Goal: Use online tool/utility: Utilize a website feature to perform a specific function

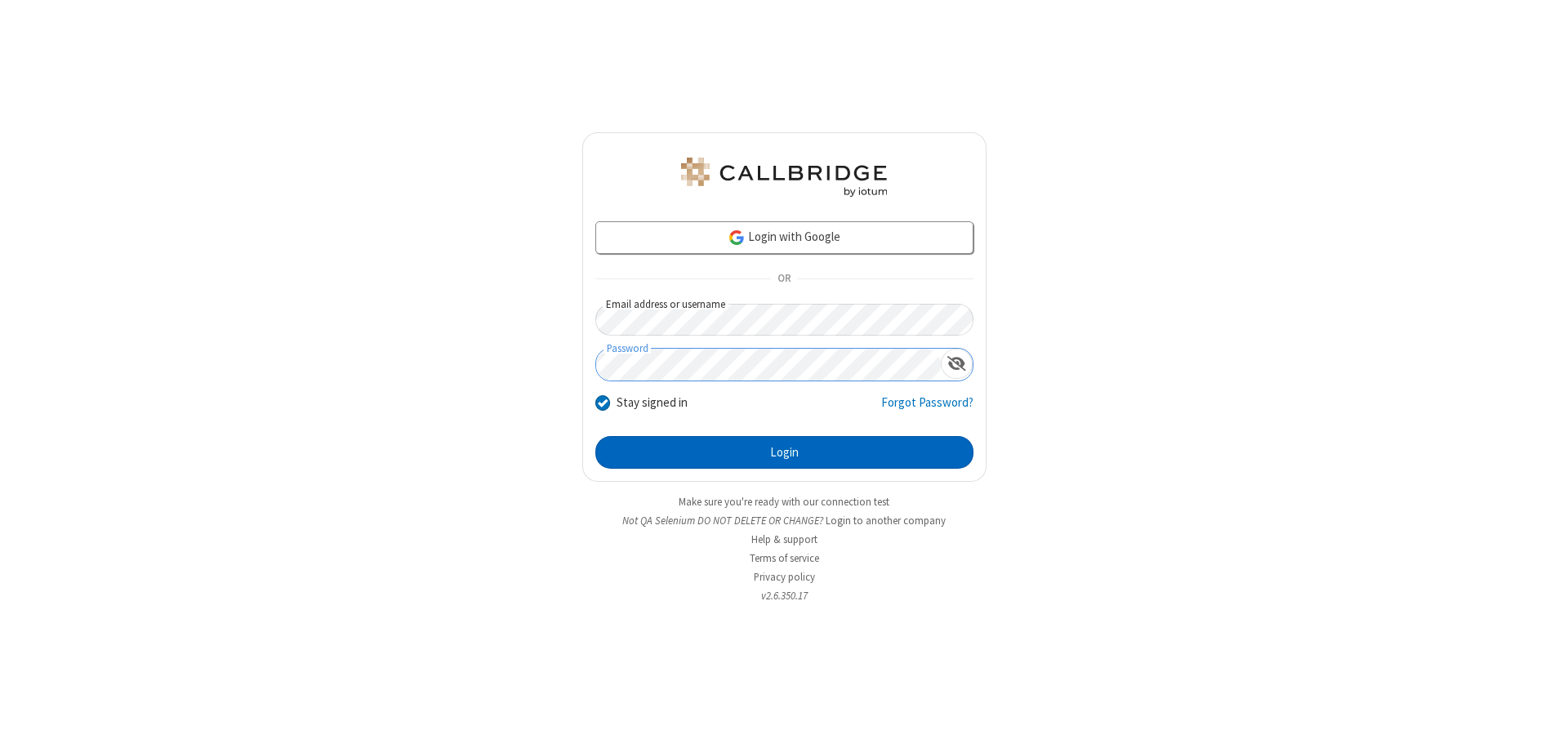
click at [784, 453] on button "Login" at bounding box center [784, 452] width 378 height 32
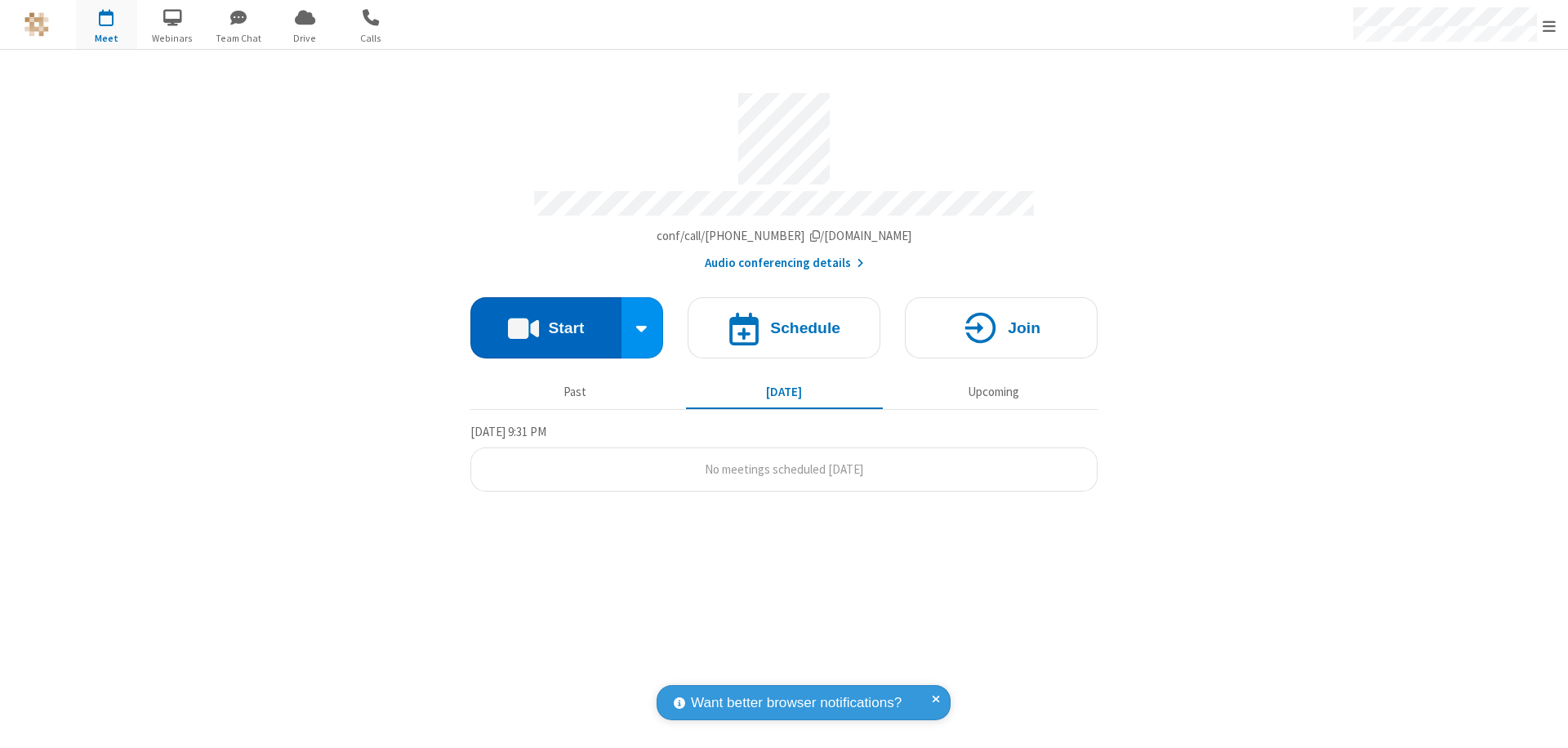
click at [545, 320] on button "Start" at bounding box center [545, 328] width 151 height 61
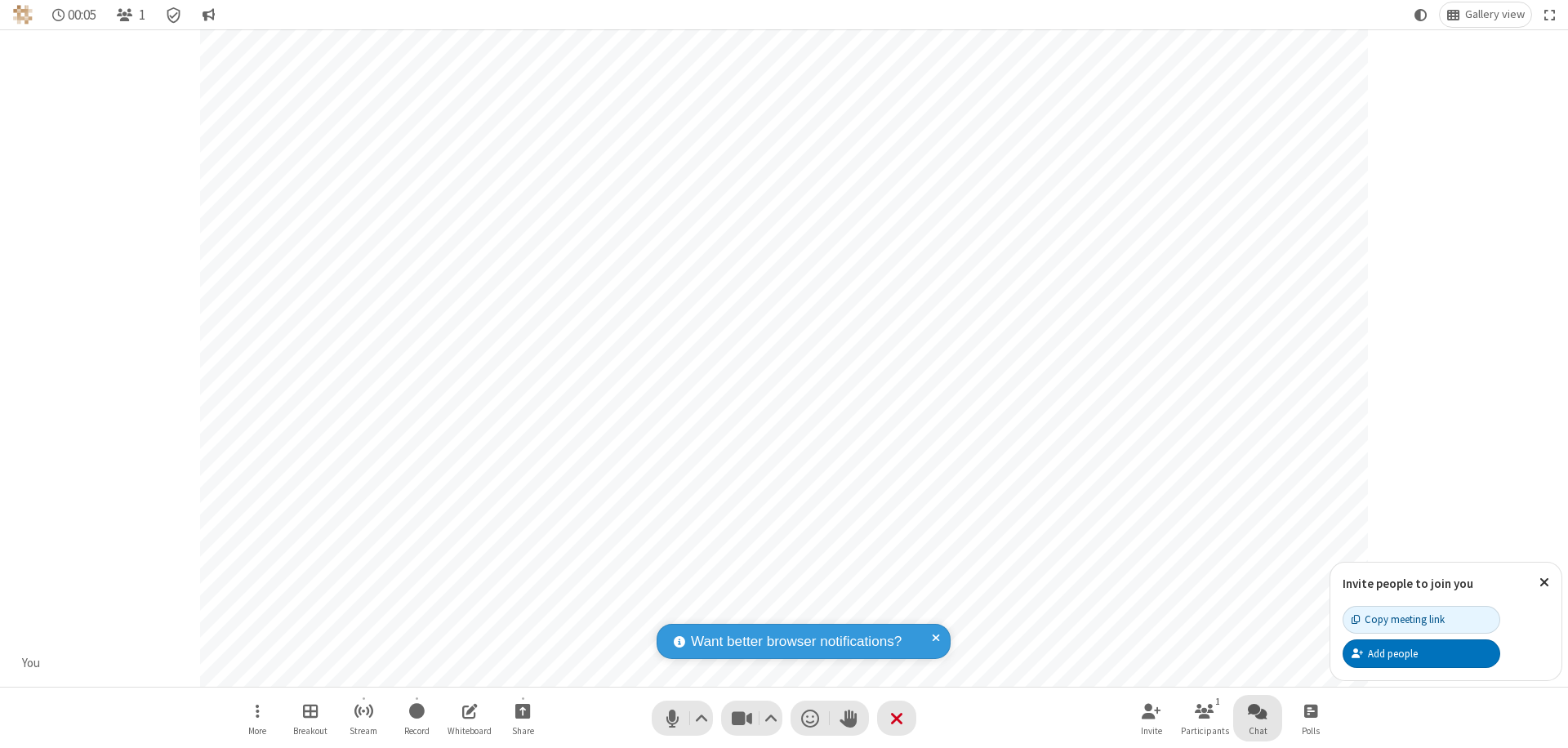
click at [1258, 710] on span "Open chat" at bounding box center [1257, 710] width 19 height 20
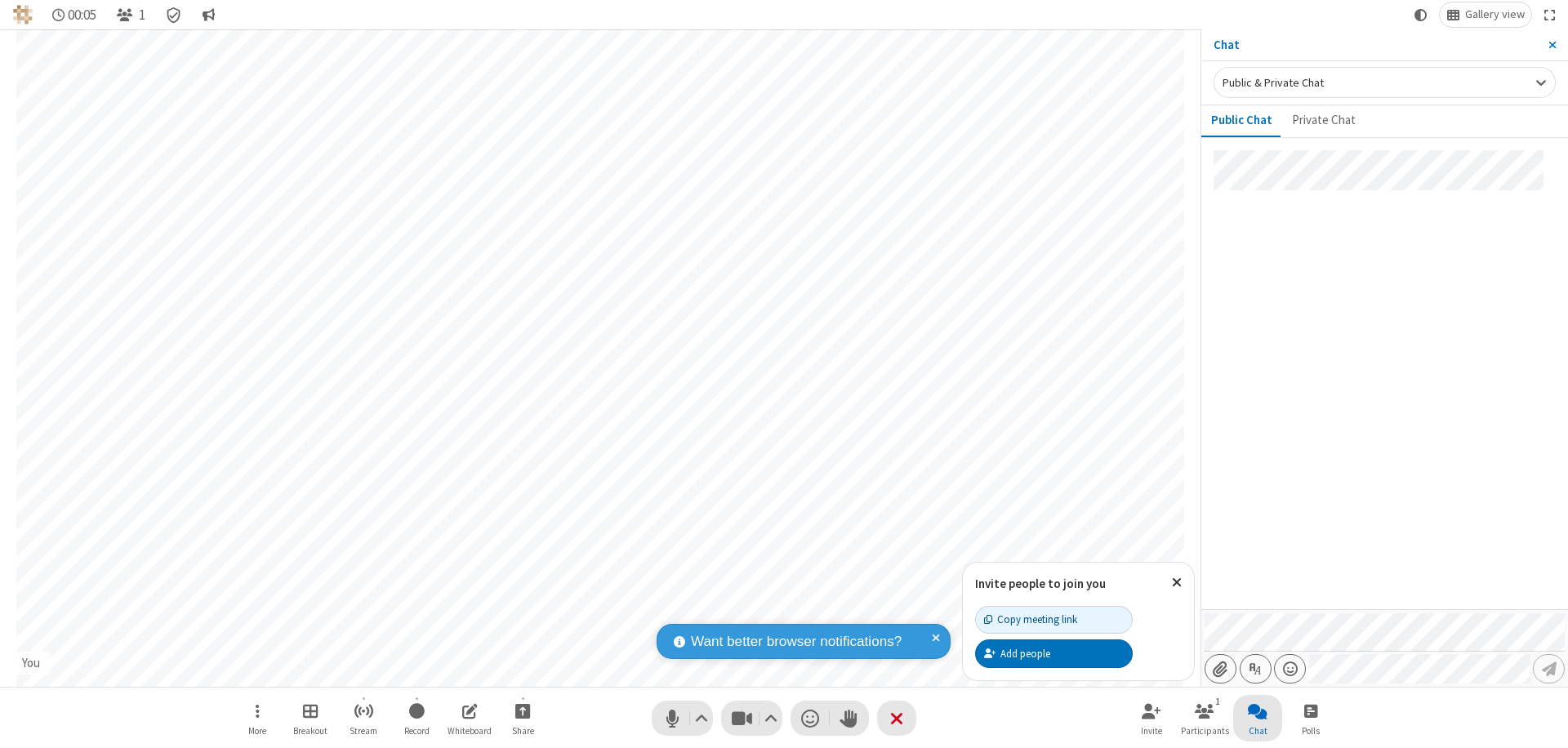
type input "C:\fakepath\doc_test.docx"
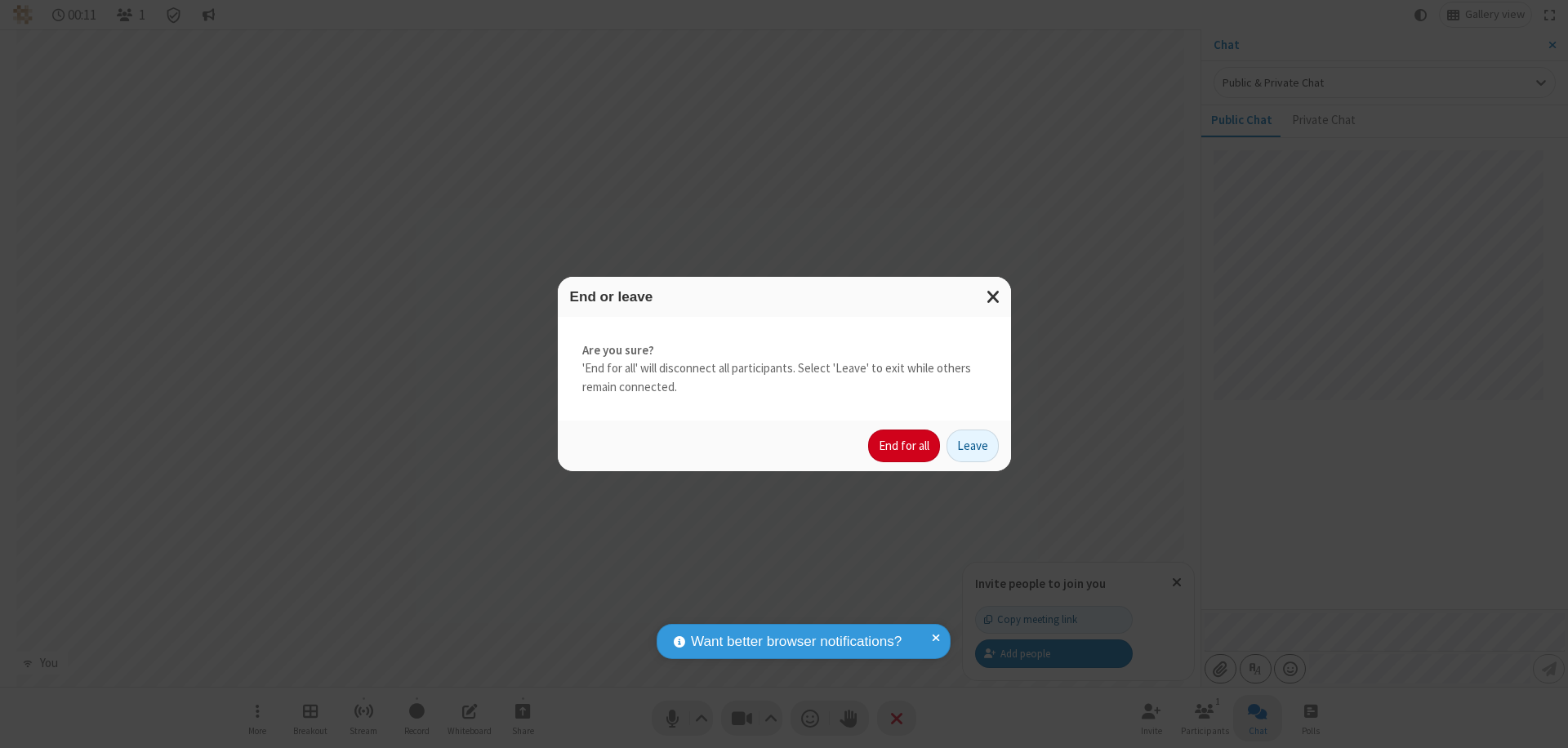
click at [905, 446] on button "End for all" at bounding box center [904, 446] width 72 height 32
